Goal: Task Accomplishment & Management: Use online tool/utility

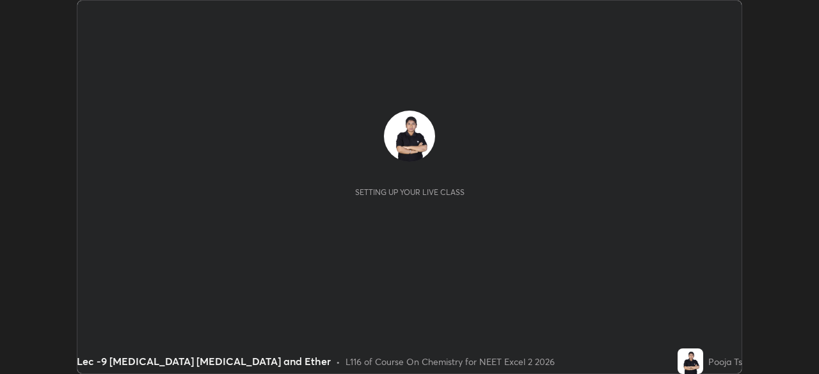
scroll to position [374, 818]
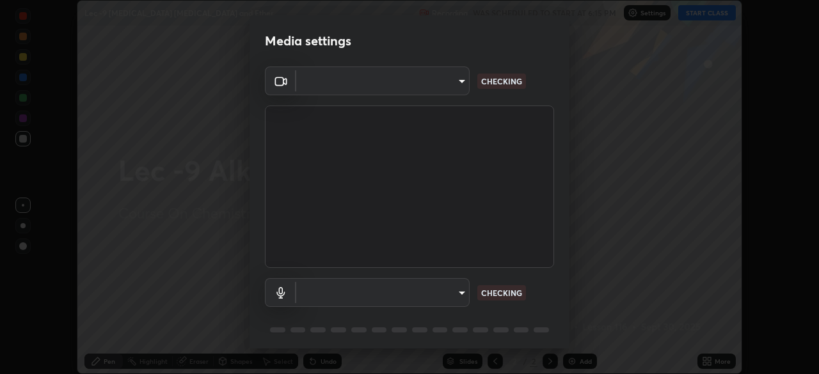
type input "dcfdf22e5c1df7ea5543dcfab5f97d1ca77f9af45aee9585751398583aede383"
type input "default"
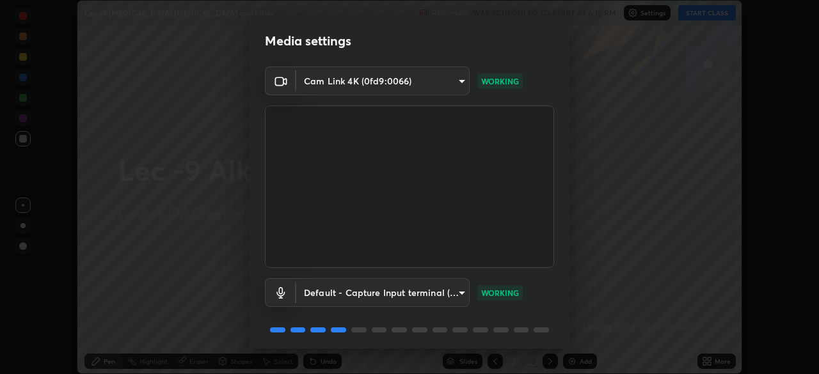
scroll to position [45, 0]
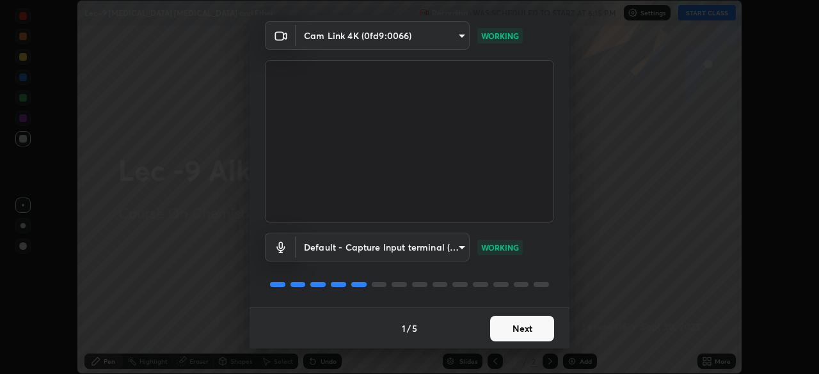
click at [532, 327] on button "Next" at bounding box center [522, 329] width 64 height 26
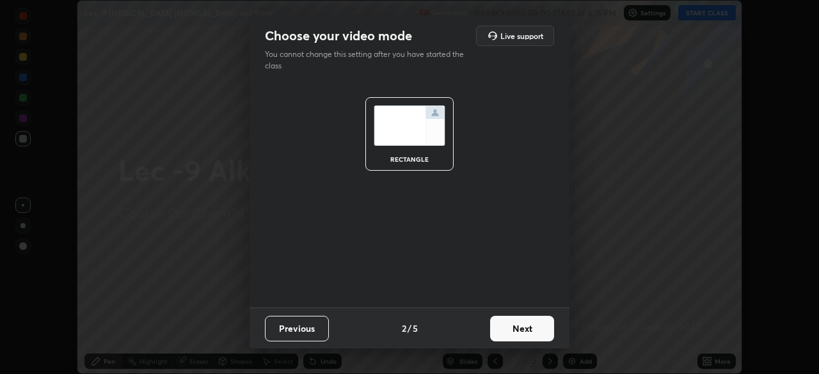
scroll to position [0, 0]
click at [542, 330] on button "Next" at bounding box center [522, 329] width 64 height 26
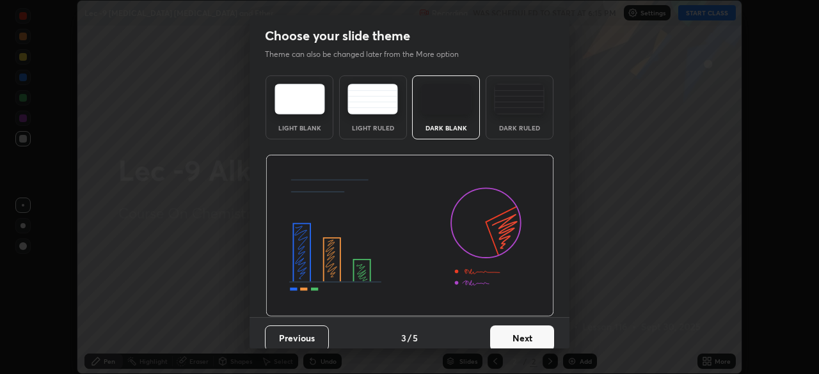
click at [540, 337] on button "Next" at bounding box center [522, 339] width 64 height 26
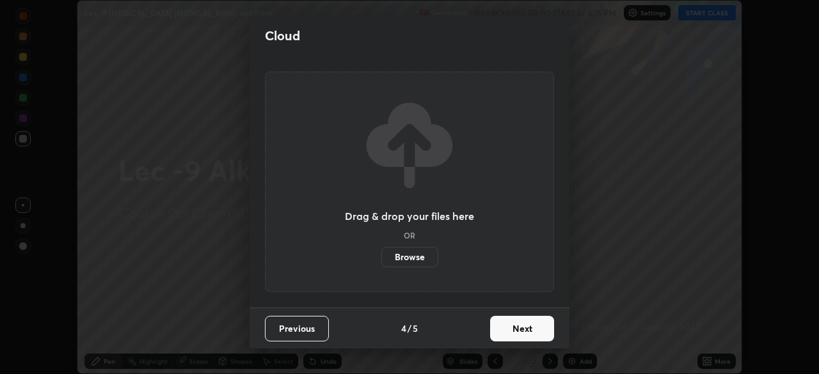
click at [542, 331] on button "Next" at bounding box center [522, 329] width 64 height 26
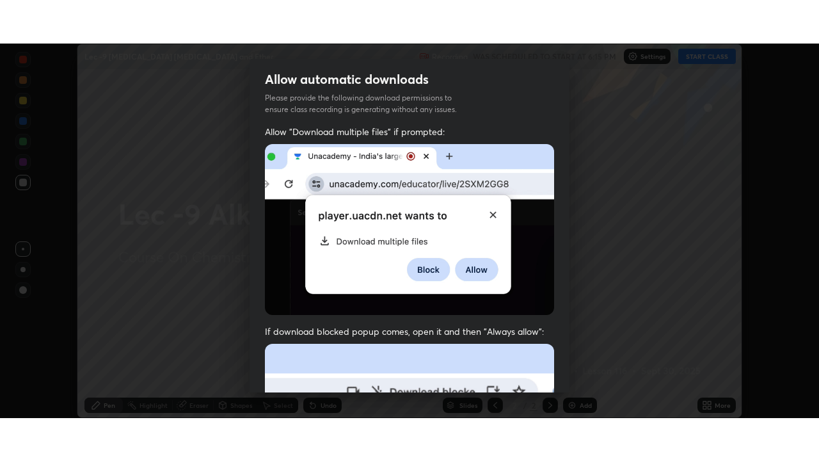
scroll to position [307, 0]
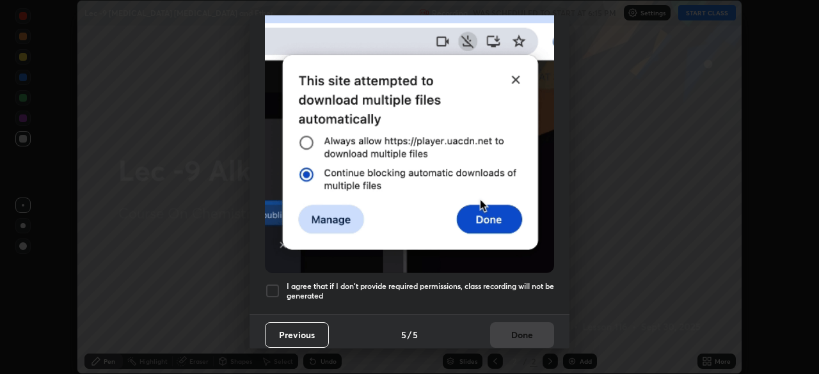
click at [275, 283] on div at bounding box center [272, 290] width 15 height 15
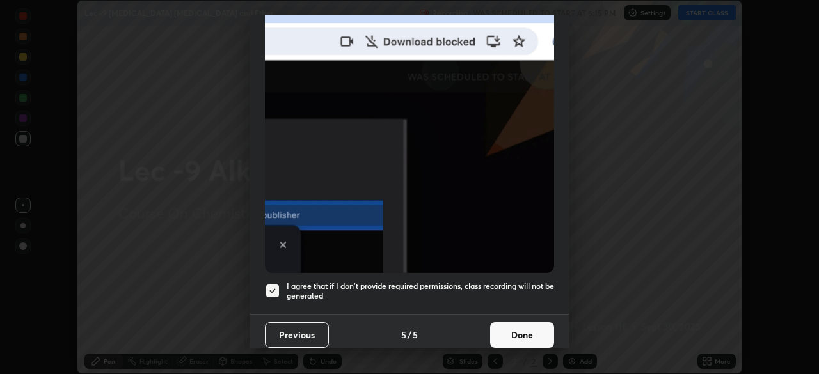
click at [536, 328] on button "Done" at bounding box center [522, 336] width 64 height 26
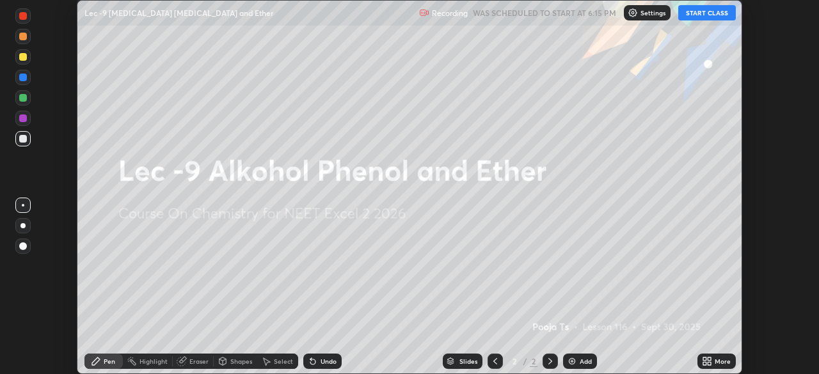
click at [703, 14] on button "START CLASS" at bounding box center [707, 12] width 58 height 15
click at [711, 358] on icon at bounding box center [709, 359] width 3 height 3
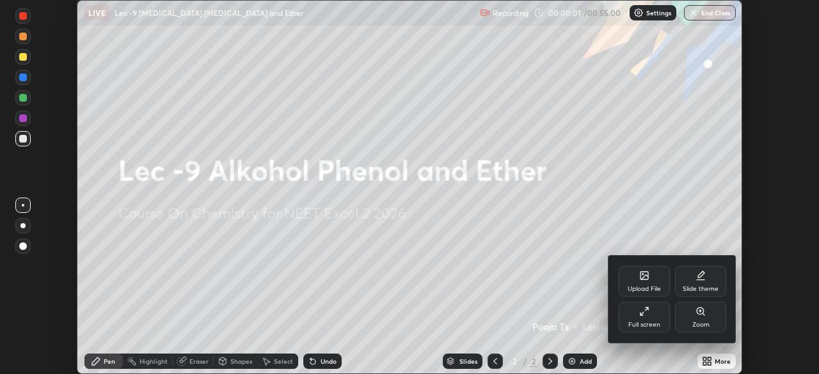
click at [652, 327] on div "Full screen" at bounding box center [644, 325] width 32 height 6
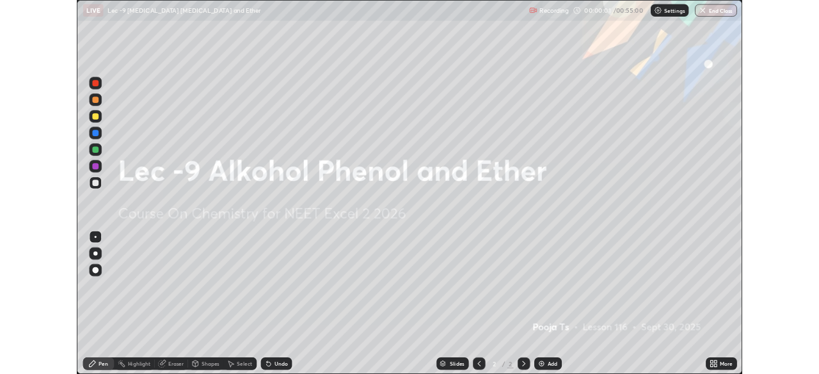
scroll to position [461, 819]
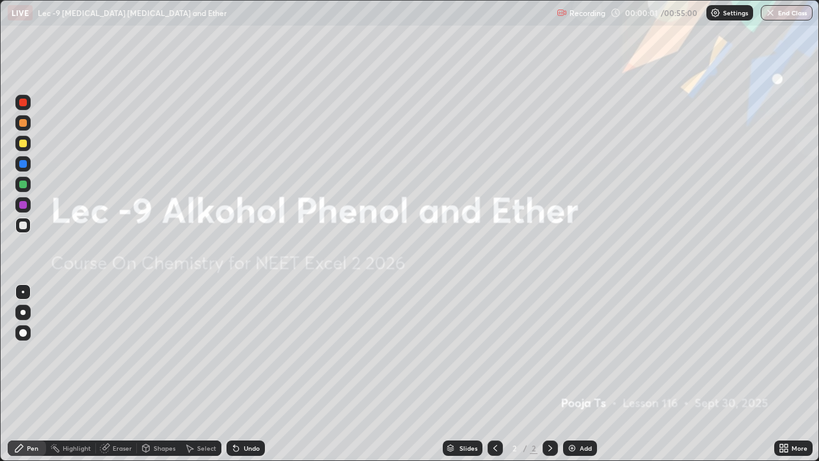
click at [575, 374] on div "Slides 2 / 2 Add" at bounding box center [519, 448] width 509 height 26
click at [575, 374] on img at bounding box center [572, 448] width 10 height 10
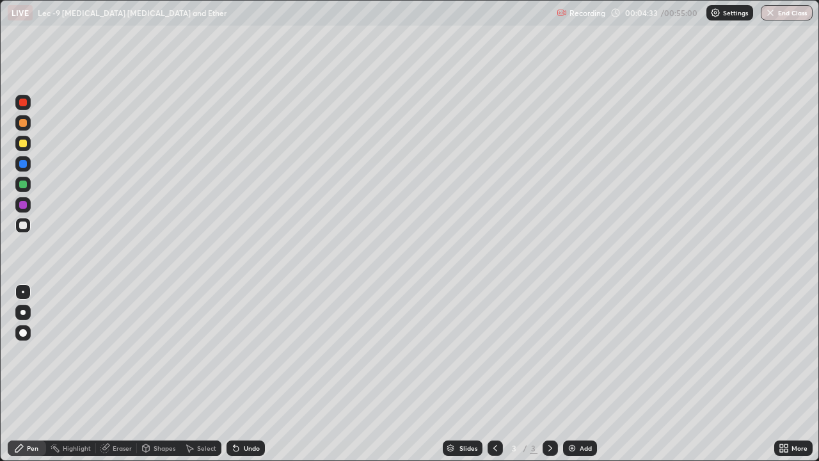
click at [23, 185] on div at bounding box center [23, 184] width 8 height 8
click at [29, 222] on div at bounding box center [22, 225] width 15 height 15
click at [586, 374] on div "Add" at bounding box center [586, 448] width 12 height 6
click at [31, 145] on div at bounding box center [23, 143] width 20 height 20
click at [190, 374] on div "Select" at bounding box center [200, 447] width 41 height 15
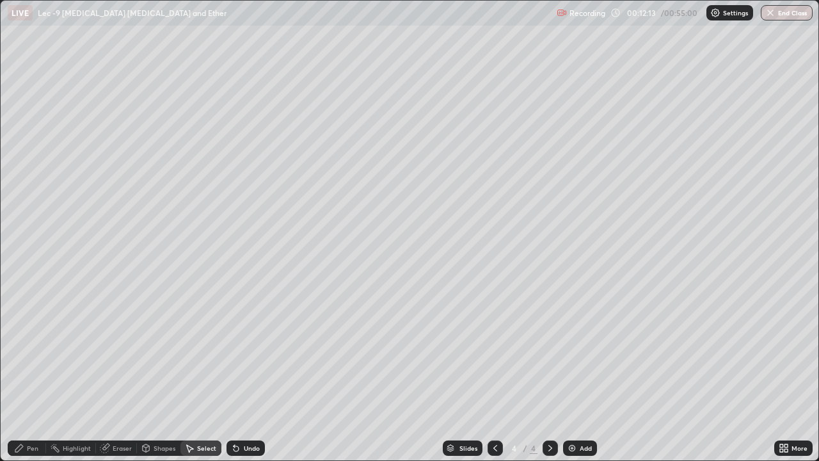
click at [28, 374] on div "Pen" at bounding box center [33, 448] width 12 height 6
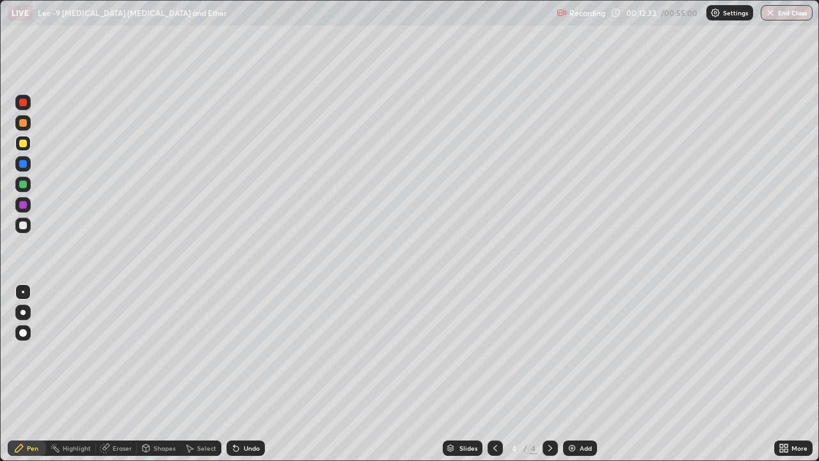
click at [124, 374] on div "Eraser" at bounding box center [122, 448] width 19 height 6
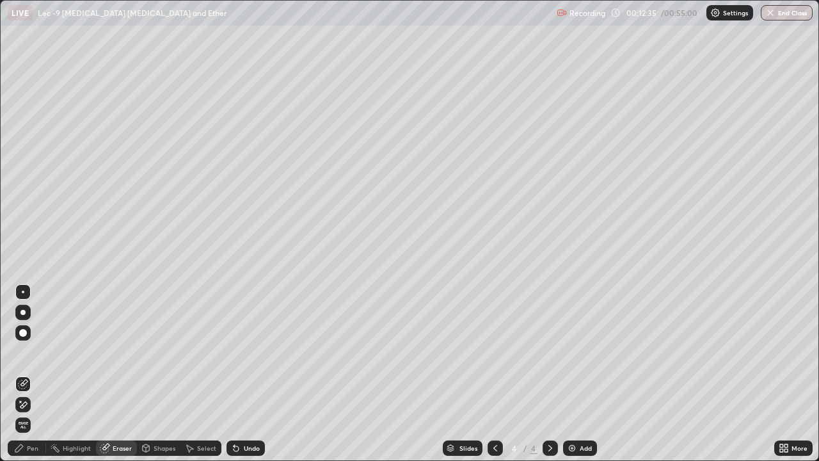
click at [38, 374] on div "Pen" at bounding box center [33, 448] width 12 height 6
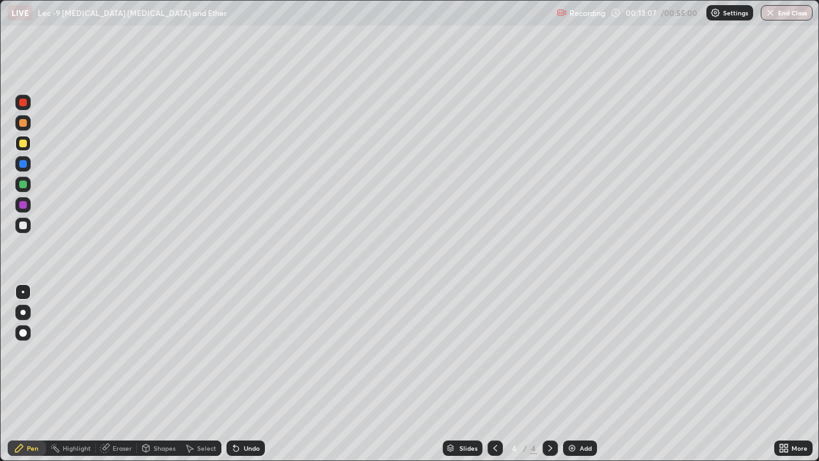
click at [495, 374] on icon at bounding box center [495, 448] width 10 height 10
click at [554, 374] on icon at bounding box center [550, 448] width 10 height 10
click at [495, 374] on icon at bounding box center [495, 448] width 10 height 10
click at [549, 374] on icon at bounding box center [550, 448] width 10 height 10
click at [580, 374] on div "Add" at bounding box center [586, 448] width 12 height 6
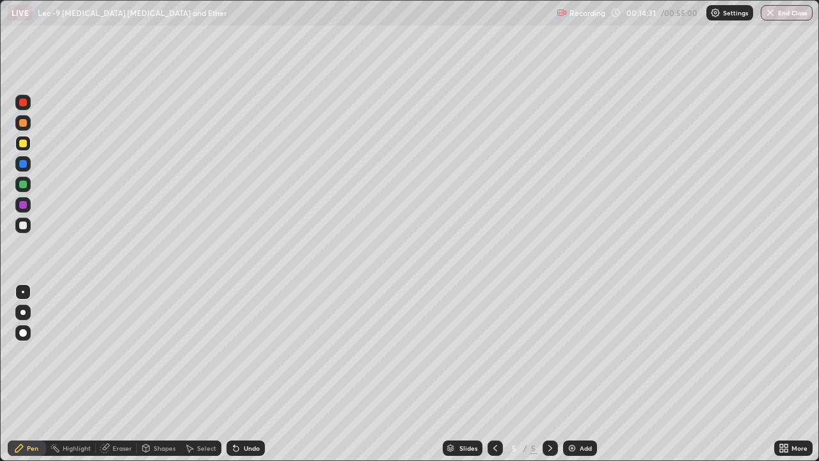
click at [29, 230] on div at bounding box center [22, 225] width 15 height 15
click at [111, 374] on div "Eraser" at bounding box center [116, 447] width 41 height 15
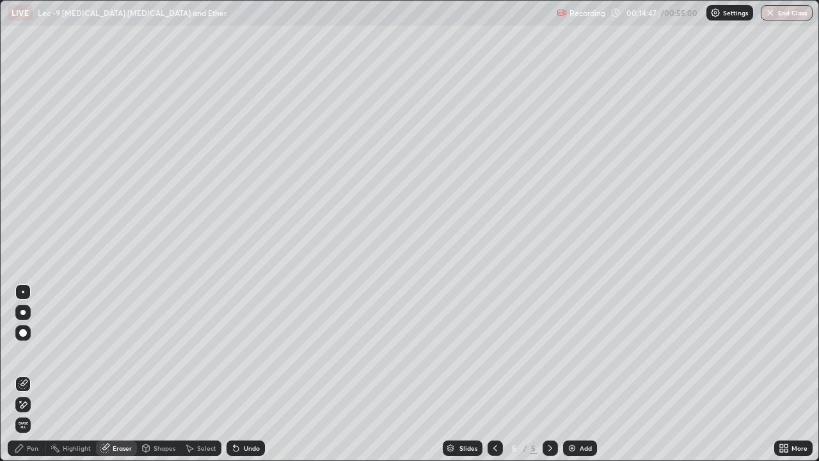
click at [35, 374] on div "Pen" at bounding box center [33, 448] width 12 height 6
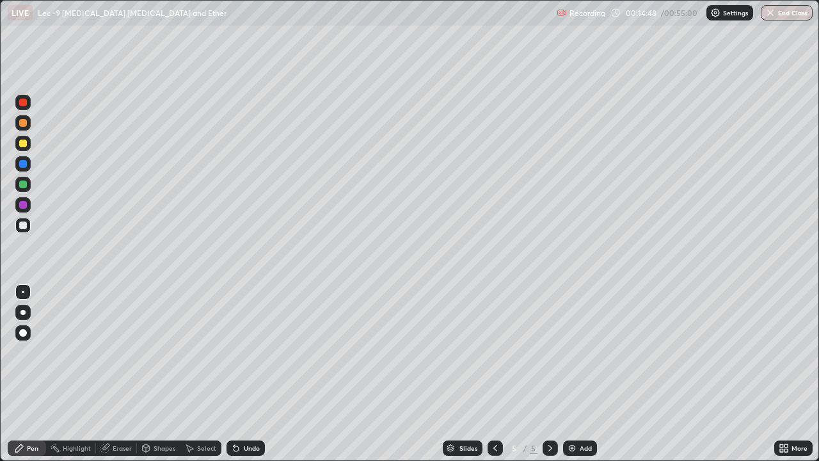
click at [122, 374] on div "Eraser" at bounding box center [122, 448] width 19 height 6
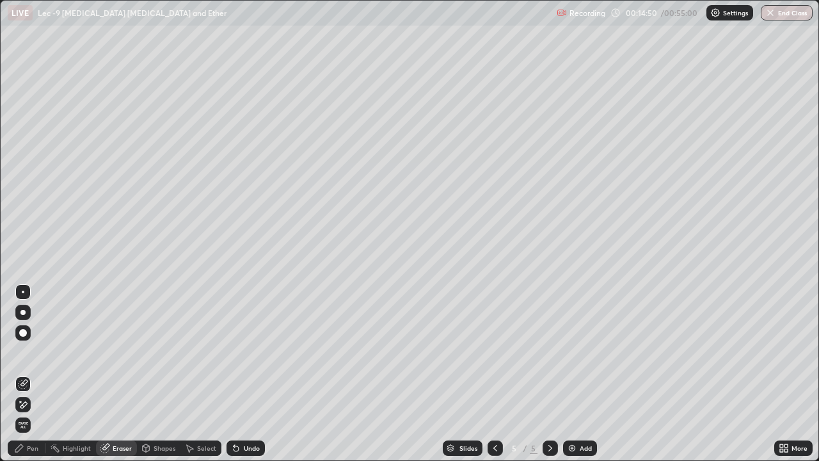
click at [35, 374] on div "Pen" at bounding box center [33, 448] width 12 height 6
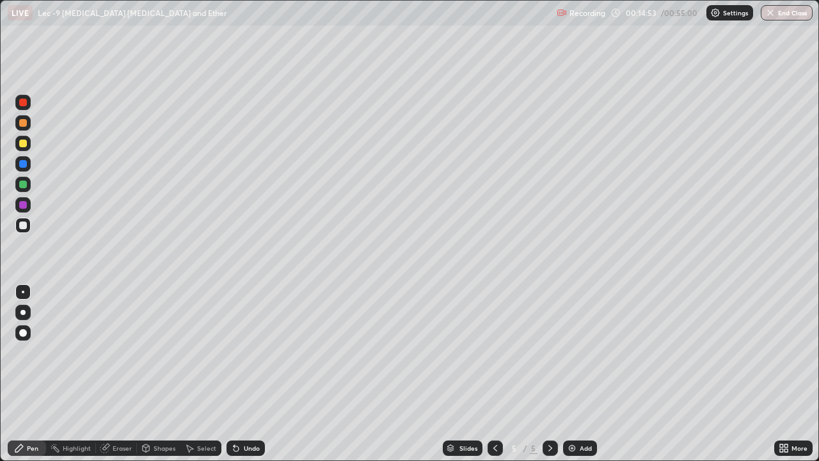
click at [29, 166] on div at bounding box center [22, 163] width 15 height 15
click at [24, 143] on div at bounding box center [23, 144] width 8 height 8
click at [146, 374] on icon at bounding box center [146, 448] width 7 height 8
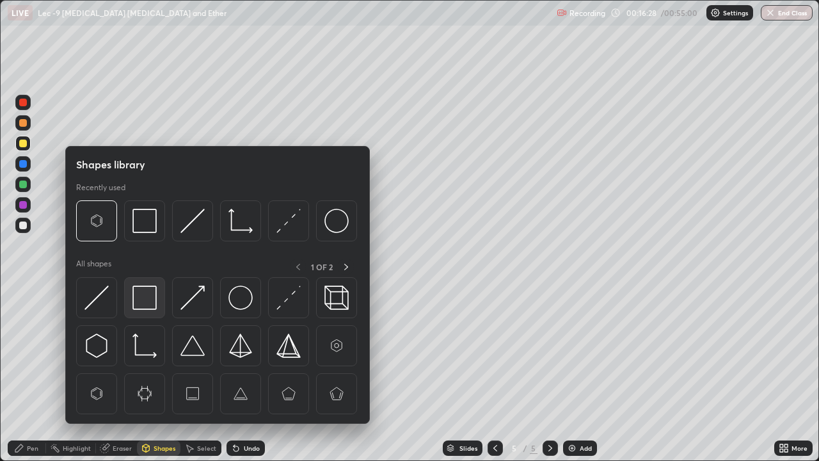
click at [150, 303] on img at bounding box center [144, 297] width 24 height 24
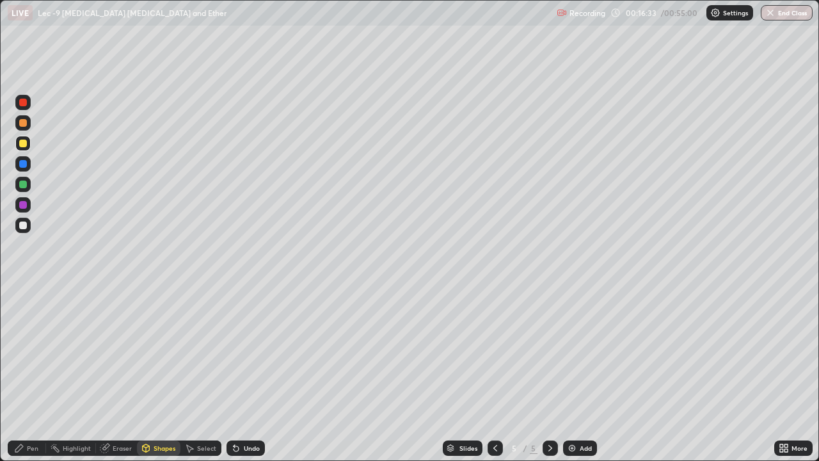
click at [118, 374] on div "Eraser" at bounding box center [122, 448] width 19 height 6
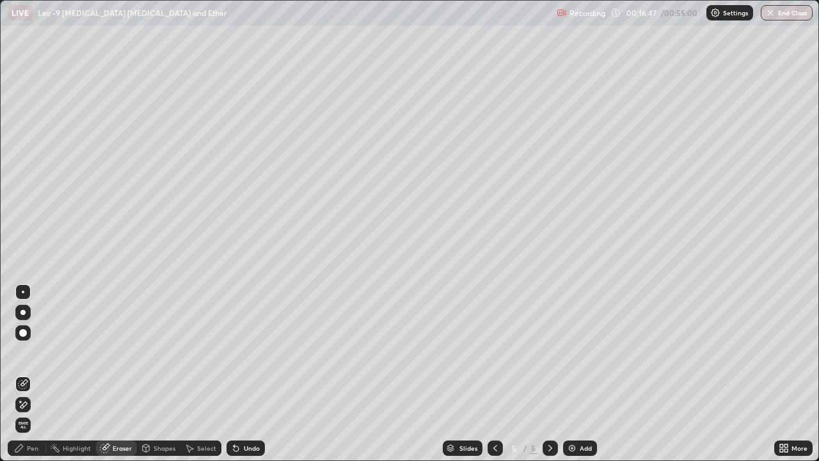
click at [25, 374] on div "Pen" at bounding box center [27, 447] width 38 height 15
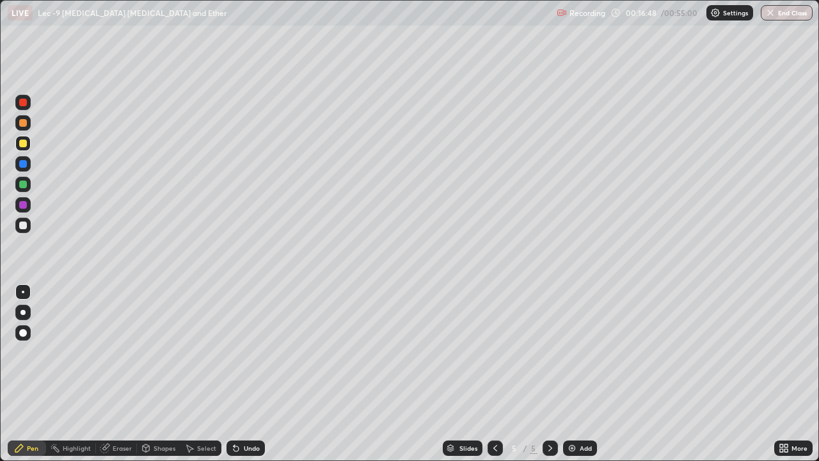
click at [22, 228] on div at bounding box center [23, 225] width 8 height 8
click at [565, 374] on div "Add" at bounding box center [580, 447] width 34 height 15
click at [30, 145] on div at bounding box center [22, 143] width 15 height 15
click at [109, 374] on icon at bounding box center [105, 448] width 10 height 10
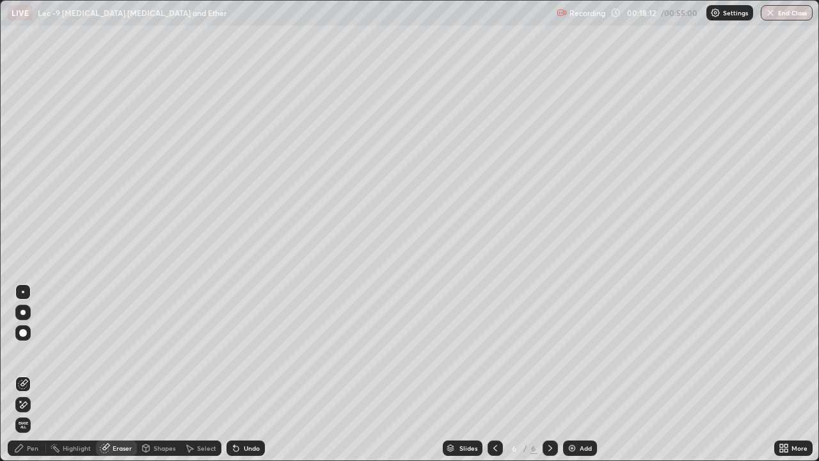
click at [32, 374] on div "Pen" at bounding box center [33, 448] width 12 height 6
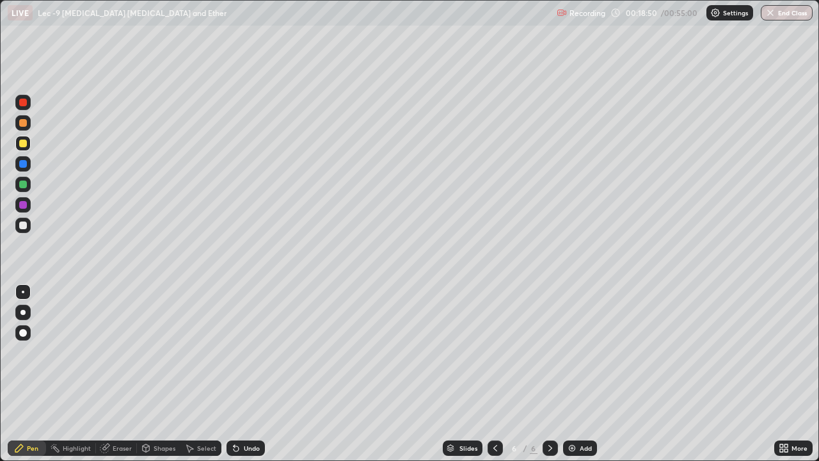
click at [24, 225] on div at bounding box center [23, 225] width 8 height 8
click at [237, 374] on icon at bounding box center [236, 448] width 5 height 5
click at [241, 374] on div "Undo" at bounding box center [246, 447] width 38 height 15
click at [244, 374] on div "Undo" at bounding box center [252, 448] width 16 height 6
click at [244, 374] on div "Undo" at bounding box center [246, 447] width 38 height 15
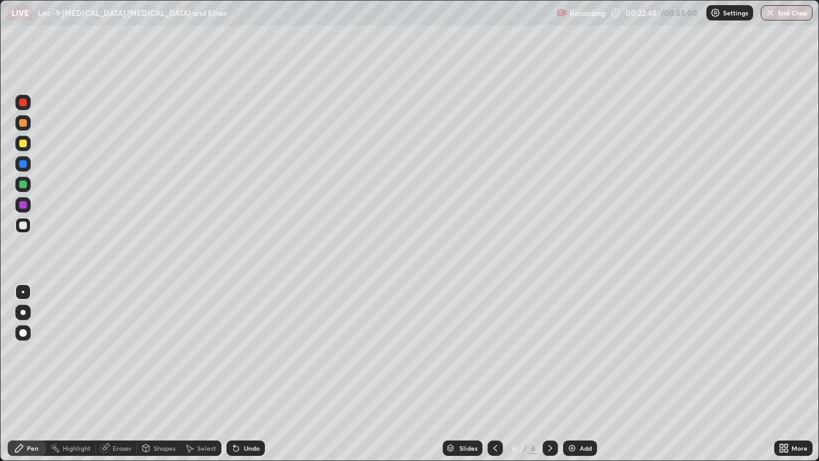
click at [589, 374] on div "Add" at bounding box center [580, 447] width 34 height 15
click at [494, 374] on icon at bounding box center [495, 448] width 10 height 10
click at [238, 374] on icon at bounding box center [236, 448] width 10 height 10
click at [239, 374] on icon at bounding box center [236, 448] width 10 height 10
click at [238, 374] on icon at bounding box center [236, 448] width 10 height 10
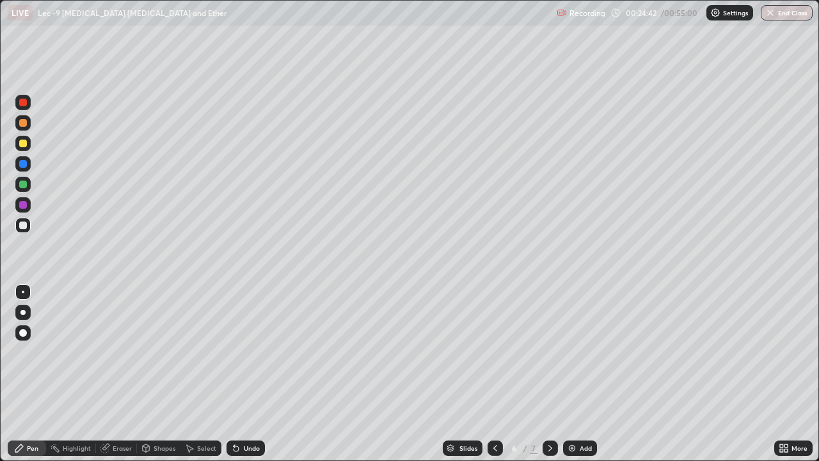
click at [239, 374] on icon at bounding box center [236, 448] width 10 height 10
click at [234, 374] on icon at bounding box center [236, 448] width 5 height 5
click at [543, 374] on div at bounding box center [550, 447] width 15 height 15
click at [545, 374] on icon at bounding box center [550, 448] width 10 height 10
click at [568, 374] on img at bounding box center [572, 448] width 10 height 10
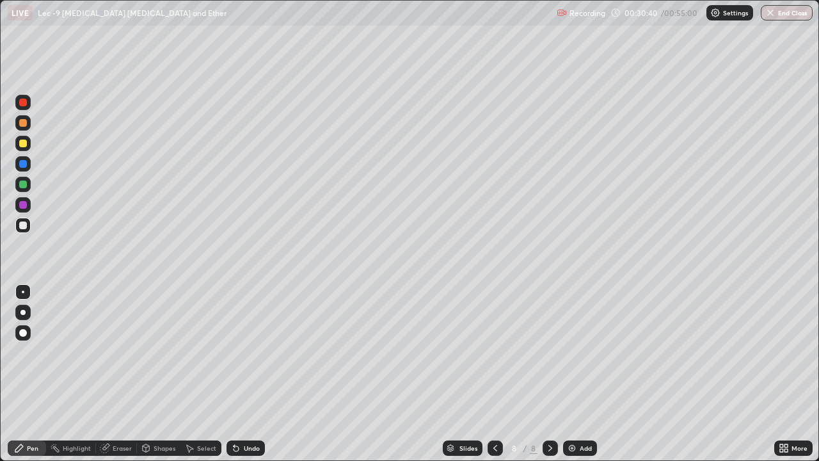
click at [29, 147] on div at bounding box center [22, 143] width 15 height 15
click at [28, 170] on div at bounding box center [22, 163] width 15 height 15
click at [28, 187] on div at bounding box center [22, 184] width 15 height 15
click at [120, 374] on div "Eraser" at bounding box center [116, 447] width 41 height 15
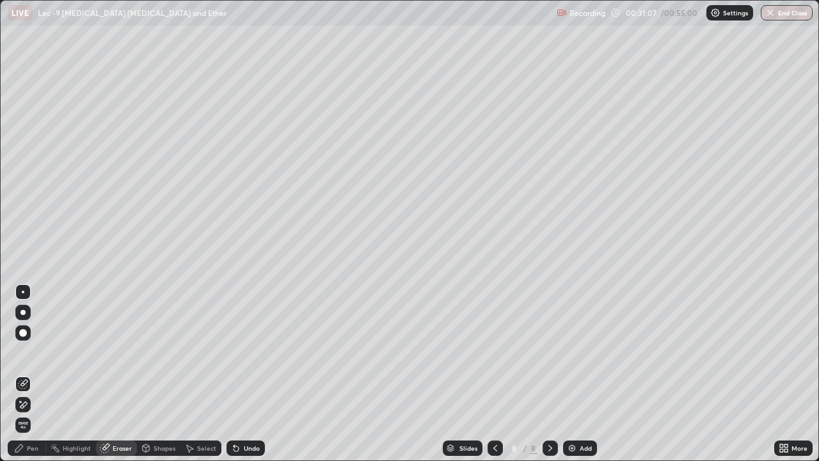
click at [25, 374] on div "Pen" at bounding box center [27, 447] width 38 height 15
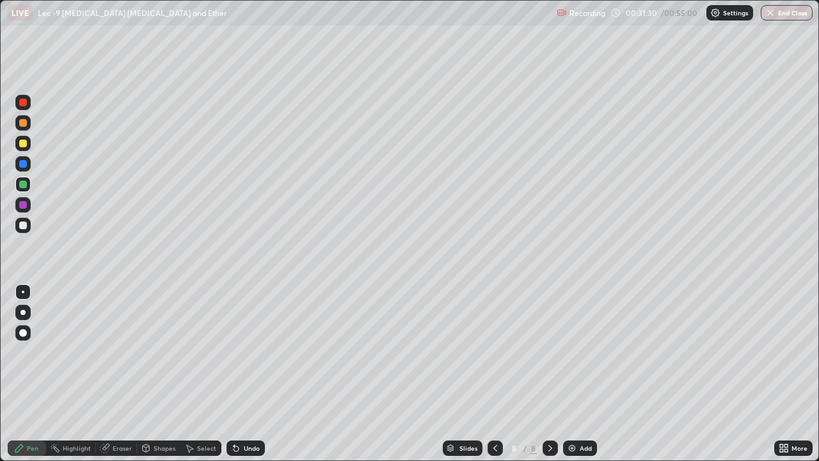
click at [24, 225] on div at bounding box center [23, 225] width 8 height 8
click at [244, 374] on div "Undo" at bounding box center [252, 448] width 16 height 6
click at [246, 374] on div "Undo" at bounding box center [252, 448] width 16 height 6
click at [248, 374] on div "Undo" at bounding box center [246, 447] width 38 height 15
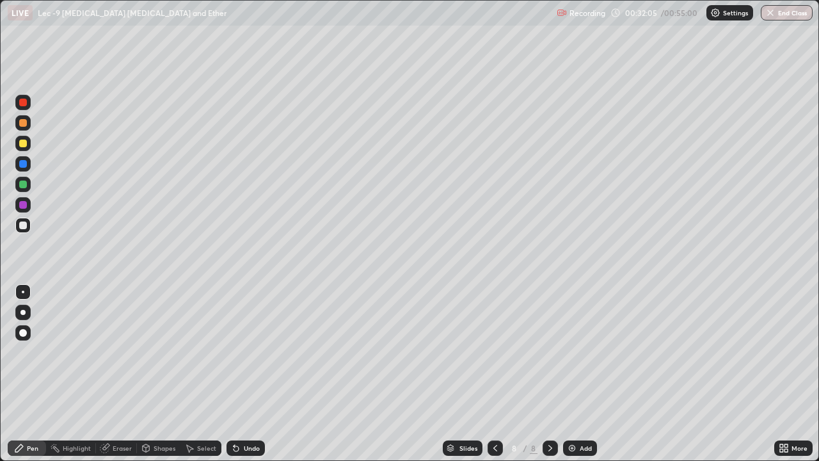
click at [250, 374] on div "Undo" at bounding box center [243, 448] width 44 height 26
click at [251, 374] on div "Undo" at bounding box center [243, 448] width 44 height 26
click at [252, 374] on div "Undo" at bounding box center [243, 448] width 44 height 26
click at [253, 374] on div "Undo" at bounding box center [243, 448] width 44 height 26
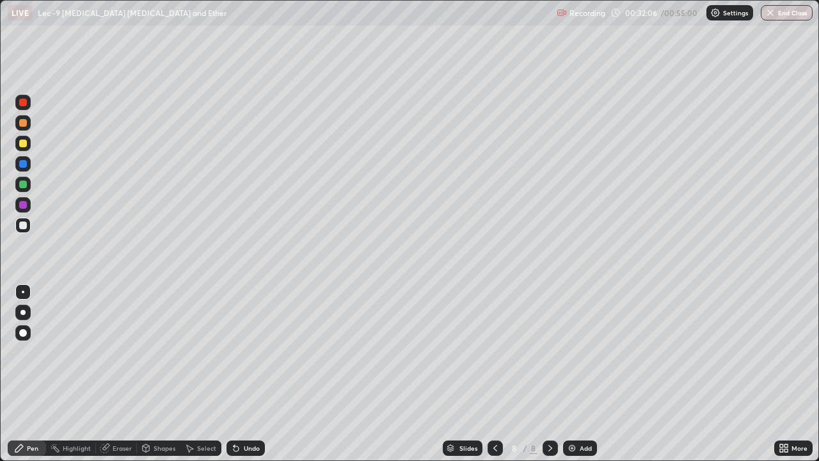
click at [246, 374] on div "Undo" at bounding box center [252, 448] width 16 height 6
click at [119, 374] on div "Eraser" at bounding box center [122, 448] width 19 height 6
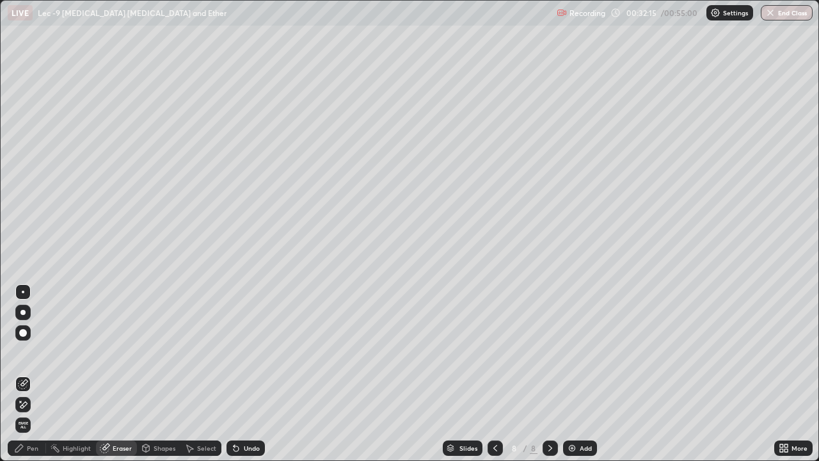
click at [28, 374] on div "Pen" at bounding box center [33, 448] width 12 height 6
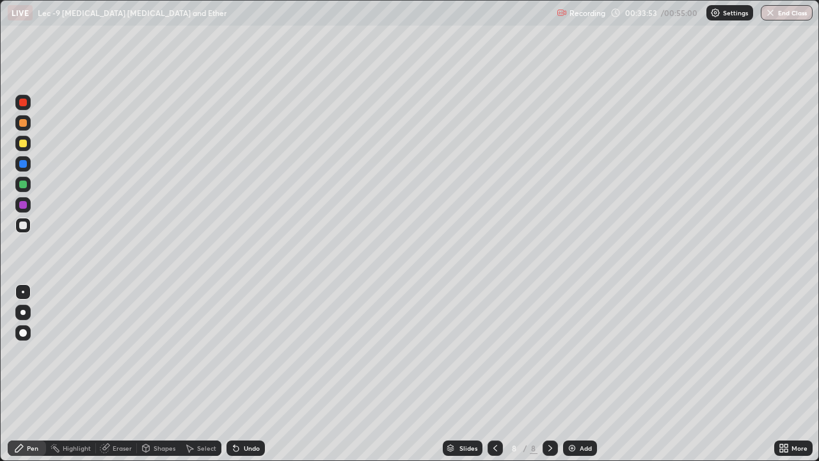
click at [124, 374] on div "Eraser" at bounding box center [116, 447] width 41 height 15
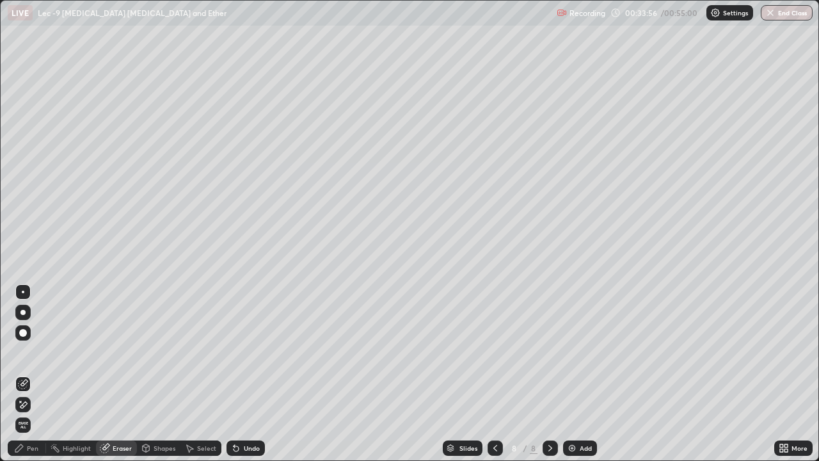
click at [30, 374] on div "Pen" at bounding box center [33, 448] width 12 height 6
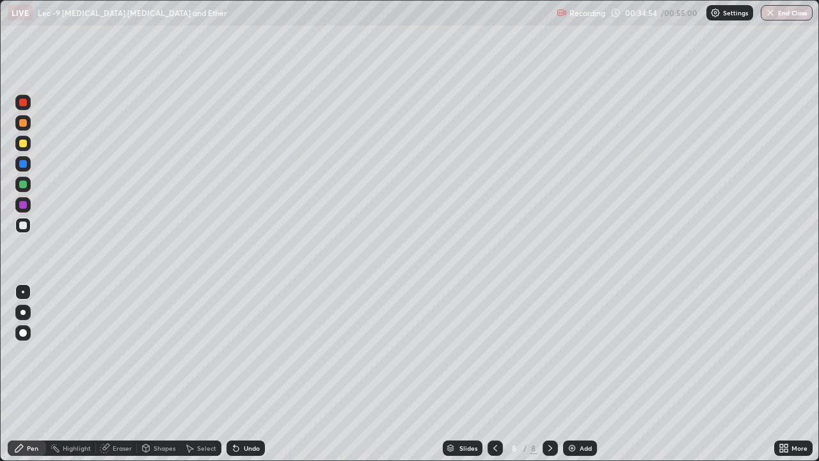
click at [569, 374] on img at bounding box center [572, 448] width 10 height 10
click at [245, 374] on div "Undo" at bounding box center [246, 447] width 38 height 15
click at [497, 374] on icon at bounding box center [495, 448] width 10 height 10
click at [30, 185] on div at bounding box center [22, 184] width 15 height 15
click at [571, 374] on img at bounding box center [572, 448] width 10 height 10
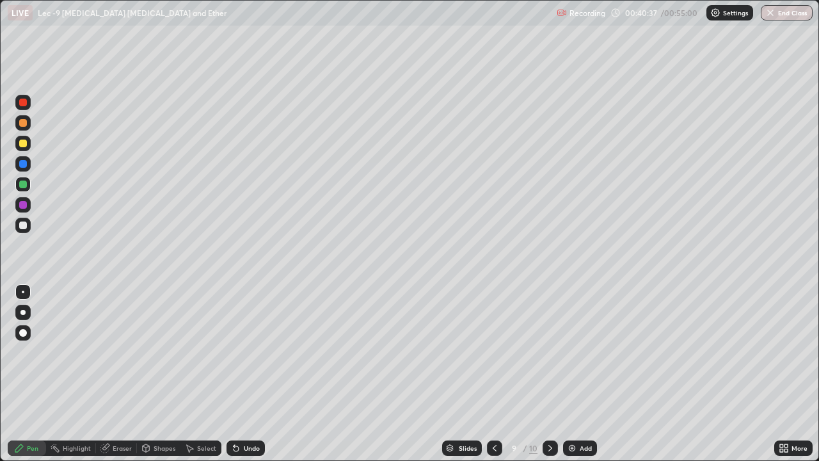
click at [29, 145] on div at bounding box center [22, 143] width 15 height 15
click at [238, 374] on icon at bounding box center [236, 448] width 10 height 10
click at [235, 374] on div "Undo" at bounding box center [246, 447] width 38 height 15
click at [231, 374] on icon at bounding box center [236, 448] width 10 height 10
click at [238, 374] on icon at bounding box center [236, 448] width 10 height 10
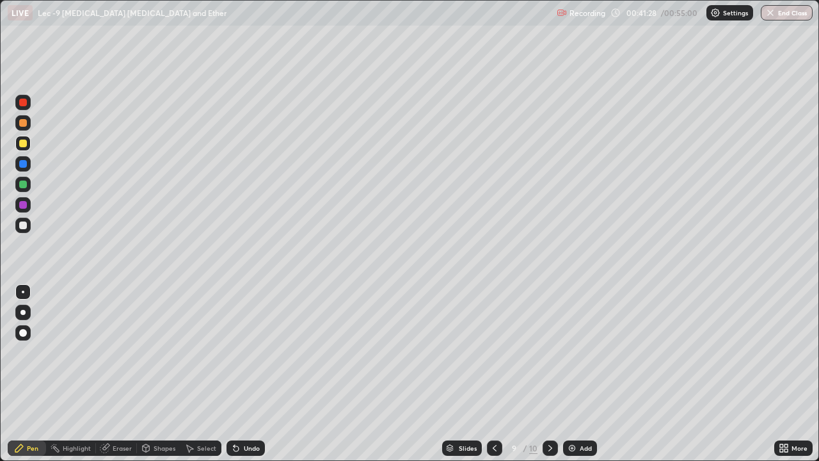
click at [244, 374] on div "Undo" at bounding box center [252, 448] width 16 height 6
click at [193, 374] on icon at bounding box center [189, 448] width 10 height 10
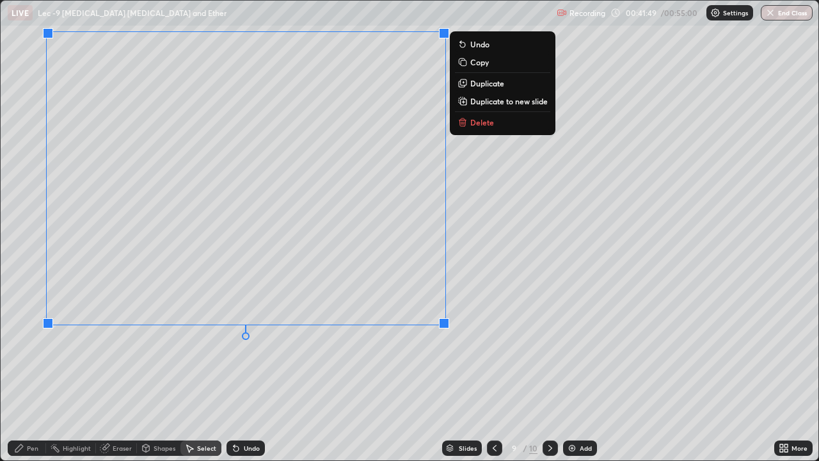
click at [33, 374] on div "Pen" at bounding box center [27, 447] width 38 height 15
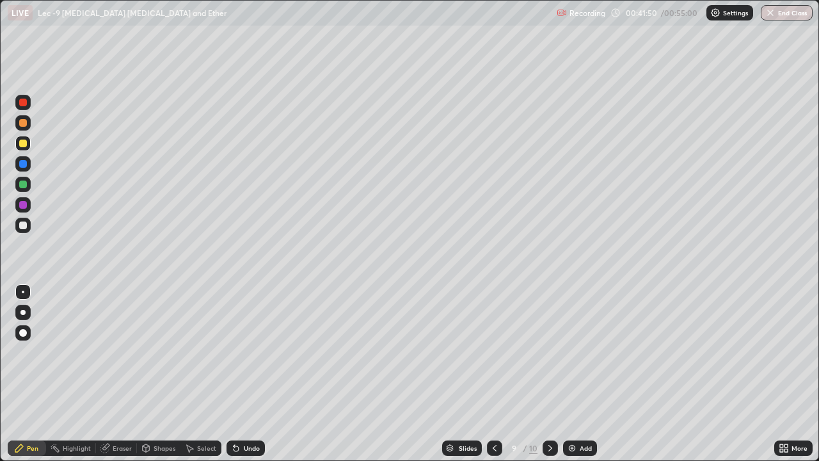
click at [28, 227] on div at bounding box center [22, 225] width 15 height 15
click at [580, 374] on div "Add" at bounding box center [586, 448] width 12 height 6
click at [28, 189] on div at bounding box center [22, 184] width 15 height 15
click at [494, 374] on icon at bounding box center [495, 448] width 10 height 10
click at [30, 127] on div at bounding box center [22, 122] width 15 height 15
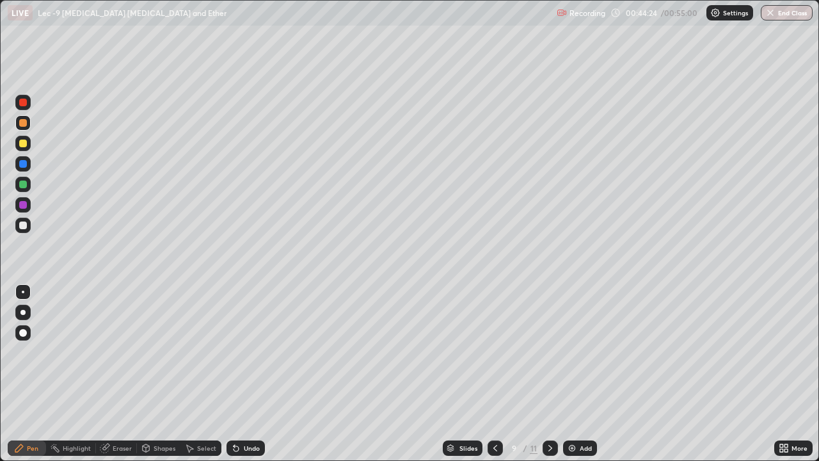
click at [244, 374] on div "Undo" at bounding box center [252, 448] width 16 height 6
click at [246, 374] on div "Undo" at bounding box center [252, 448] width 16 height 6
click at [248, 374] on div "Undo" at bounding box center [252, 448] width 16 height 6
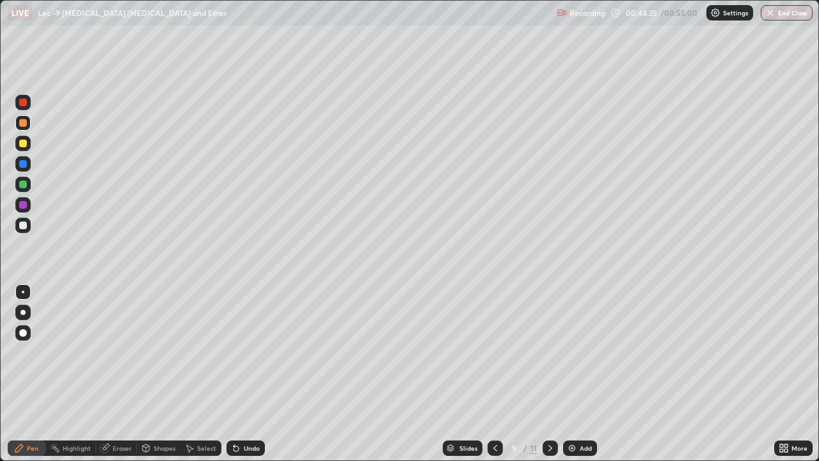
click at [248, 374] on div "Undo" at bounding box center [252, 448] width 16 height 6
click at [249, 374] on div "Undo" at bounding box center [252, 448] width 16 height 6
click at [244, 374] on div "Undo" at bounding box center [252, 448] width 16 height 6
click at [113, 374] on div "Eraser" at bounding box center [122, 448] width 19 height 6
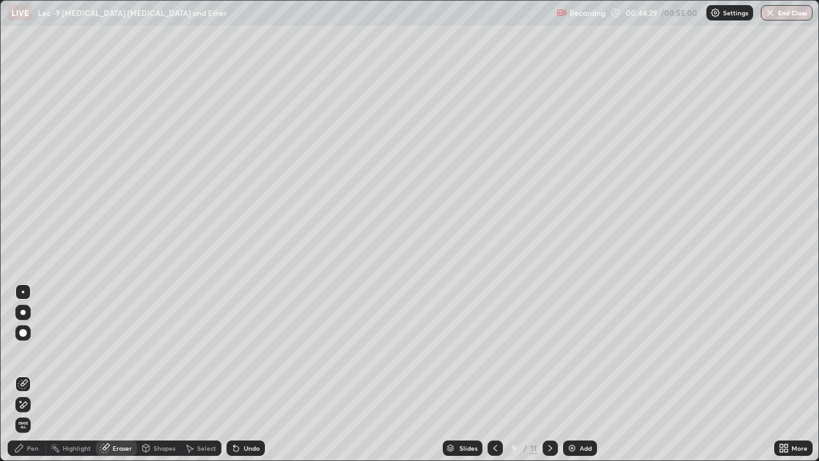
click at [34, 374] on div "Pen" at bounding box center [33, 448] width 12 height 6
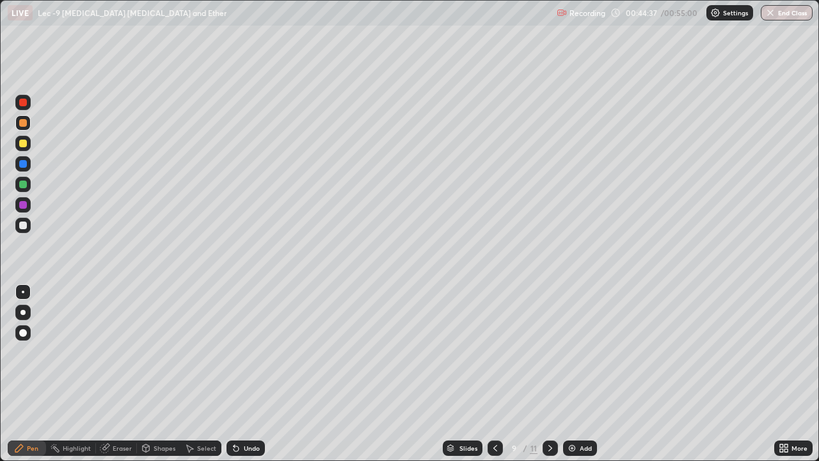
click at [245, 374] on div "Undo" at bounding box center [252, 448] width 16 height 6
click at [244, 374] on div "Undo" at bounding box center [252, 448] width 16 height 6
click at [245, 374] on div "Undo" at bounding box center [252, 448] width 16 height 6
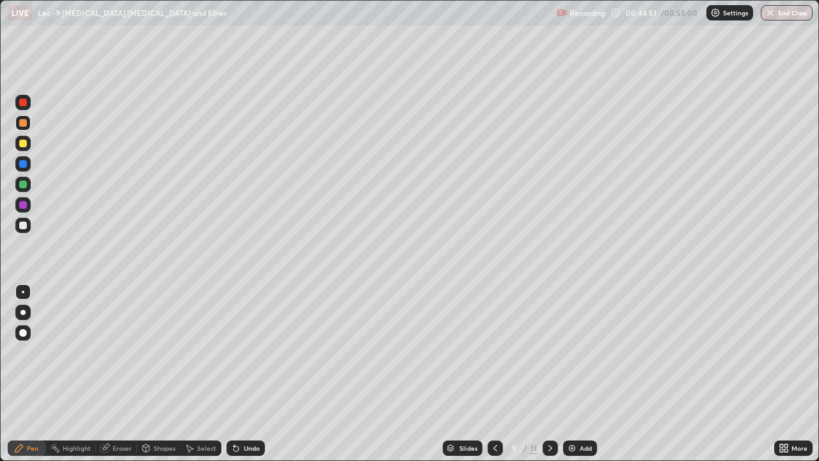
click at [246, 374] on div "Undo" at bounding box center [252, 448] width 16 height 6
click at [249, 374] on div "Undo" at bounding box center [252, 448] width 16 height 6
click at [253, 374] on div "Undo" at bounding box center [252, 448] width 16 height 6
click at [28, 147] on div at bounding box center [22, 143] width 15 height 15
click at [111, 374] on div "Eraser" at bounding box center [116, 447] width 41 height 15
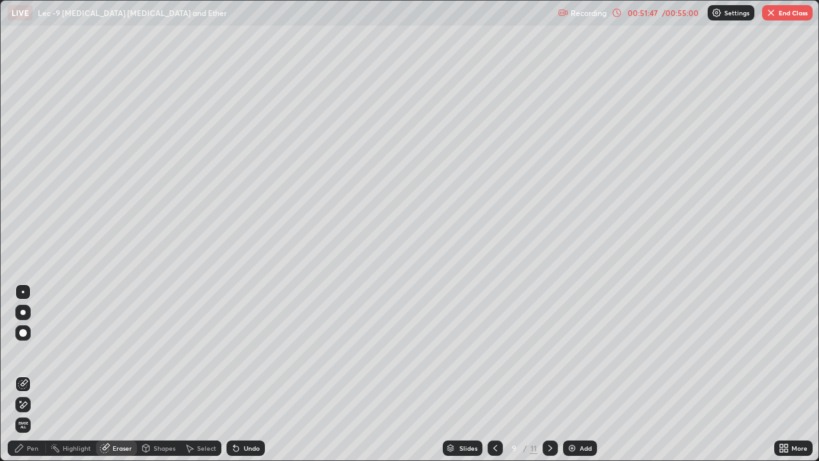
click at [37, 374] on div "Pen" at bounding box center [33, 448] width 12 height 6
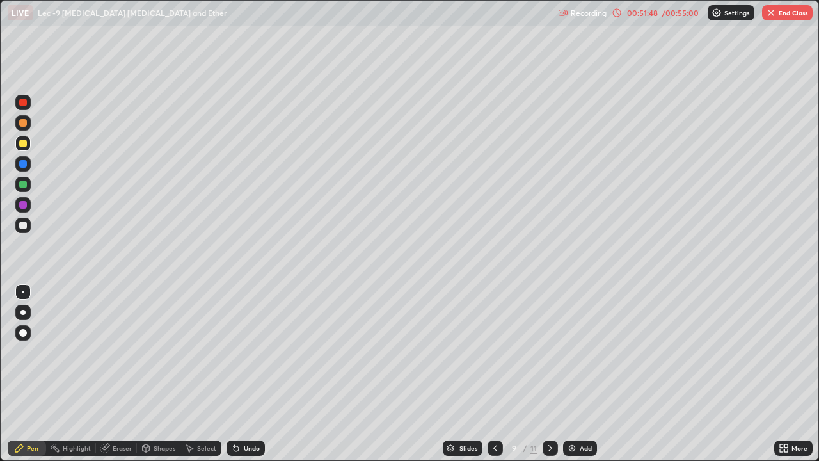
click at [26, 163] on div at bounding box center [23, 164] width 8 height 8
click at [122, 374] on div "Eraser" at bounding box center [116, 447] width 41 height 15
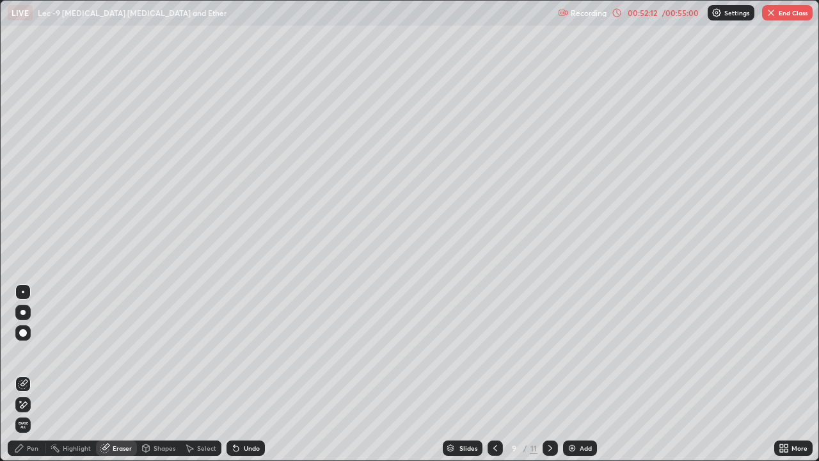
click at [35, 374] on div "Pen" at bounding box center [33, 448] width 12 height 6
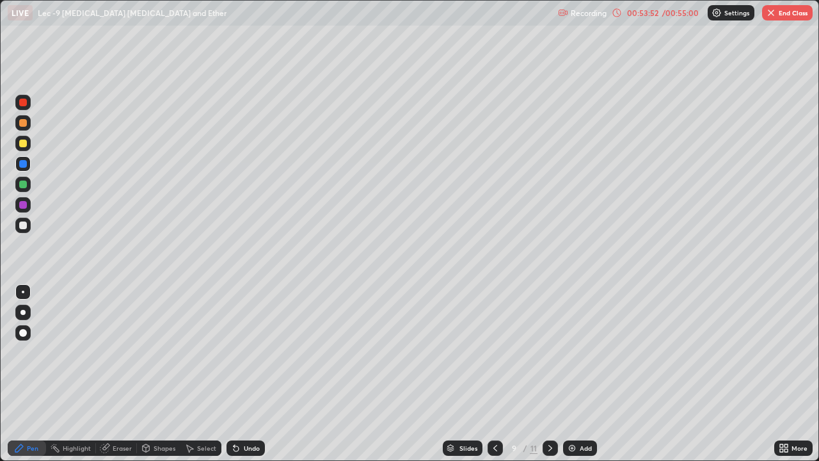
click at [781, 374] on icon at bounding box center [781, 450] width 3 height 3
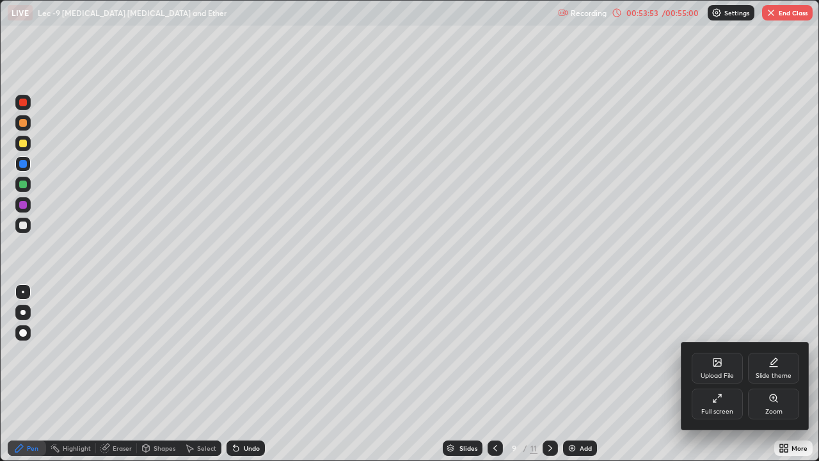
click at [715, 374] on div "Full screen" at bounding box center [717, 411] width 32 height 6
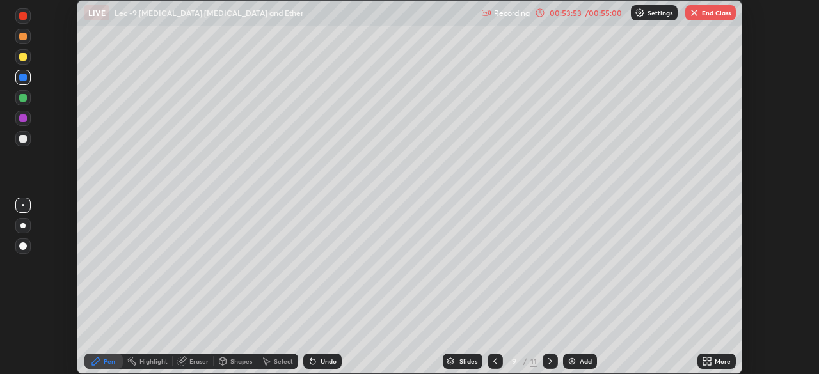
scroll to position [63618, 63173]
click at [765, 109] on div "Setting up your live class" at bounding box center [409, 187] width 819 height 374
click at [718, 19] on button "End Class" at bounding box center [710, 12] width 51 height 15
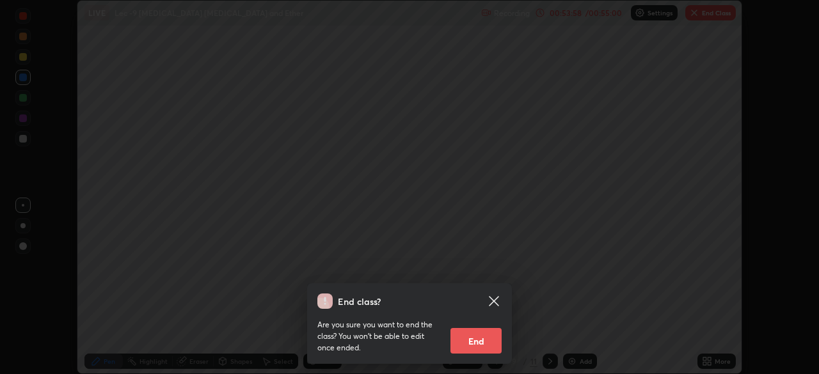
click at [490, 337] on button "End" at bounding box center [476, 341] width 51 height 26
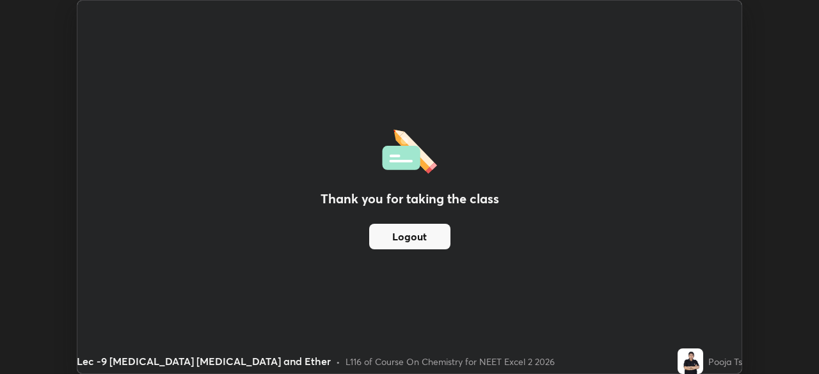
click at [598, 299] on div "Thank you for taking the class Logout" at bounding box center [409, 187] width 664 height 373
